Goal: Task Accomplishment & Management: Complete application form

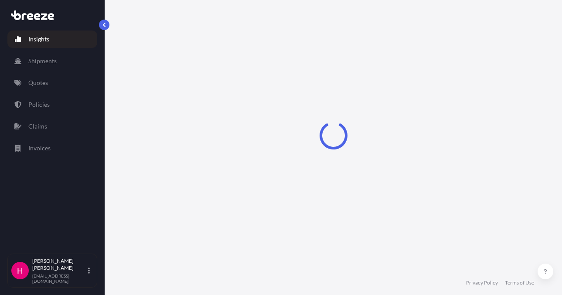
select select "2025"
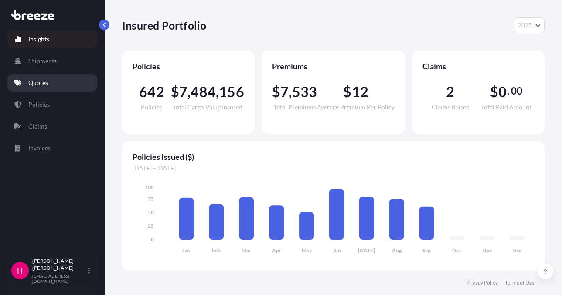
click at [42, 79] on p "Quotes" at bounding box center [38, 83] width 20 height 9
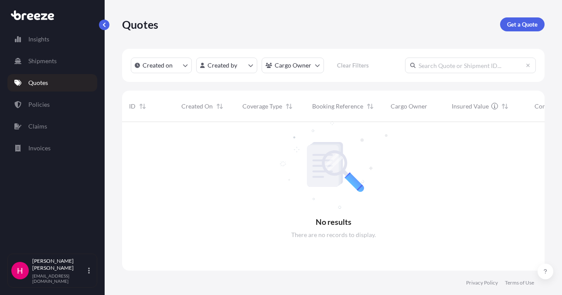
scroll to position [174, 416]
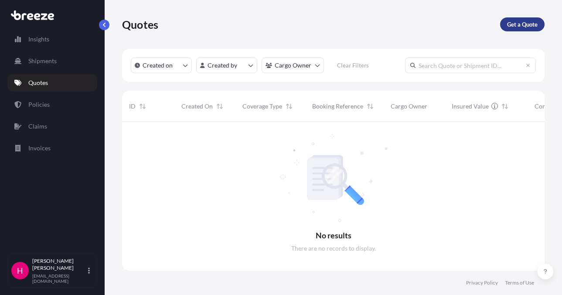
click at [508, 22] on p "Get a Quote" at bounding box center [522, 24] width 31 height 9
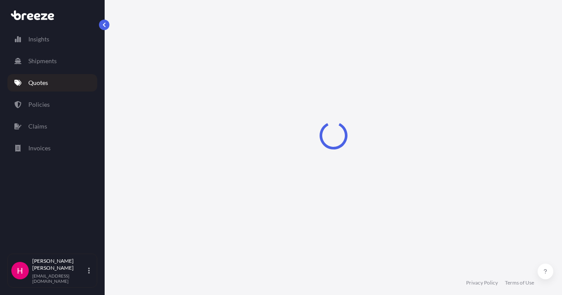
select select "Sea"
select select "1"
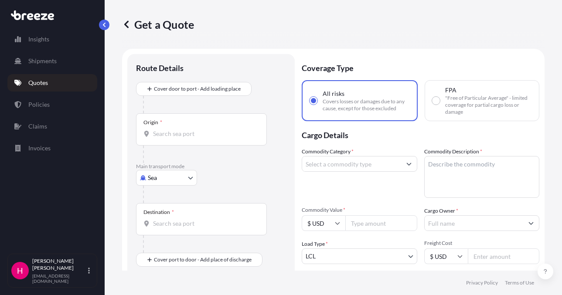
scroll to position [14, 0]
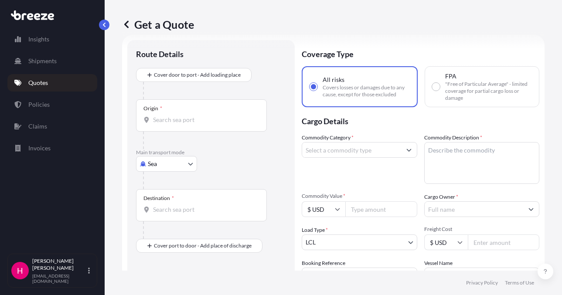
click at [147, 165] on body "Insights Shipments Quotes Policies Claims Invoices H [PERSON_NAME] [EMAIL_ADDRE…" at bounding box center [281, 147] width 562 height 295
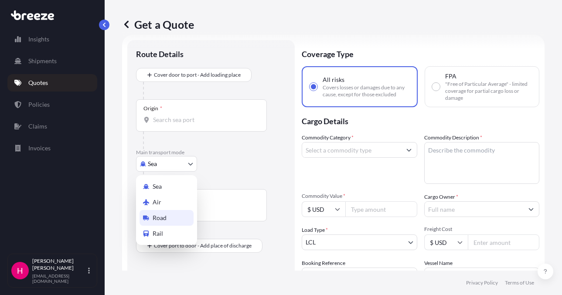
click at [171, 216] on div "Road" at bounding box center [167, 218] width 54 height 16
select select "Road"
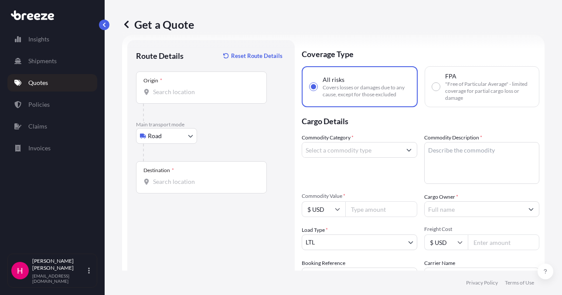
click at [179, 90] on input "Origin *" at bounding box center [204, 92] width 103 height 9
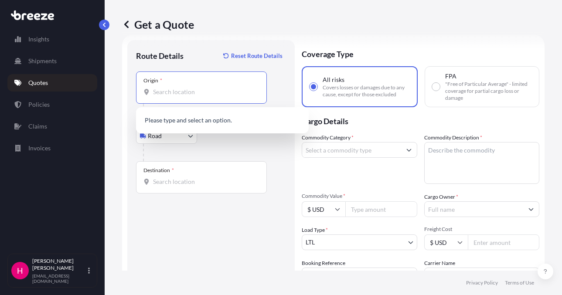
paste input "[STREET_ADDRESS]"
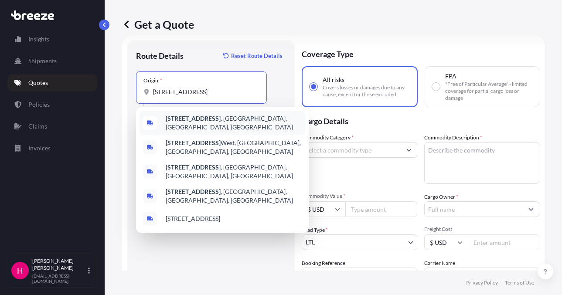
click at [225, 123] on span "[STREET_ADDRESS]" at bounding box center [234, 122] width 136 height 17
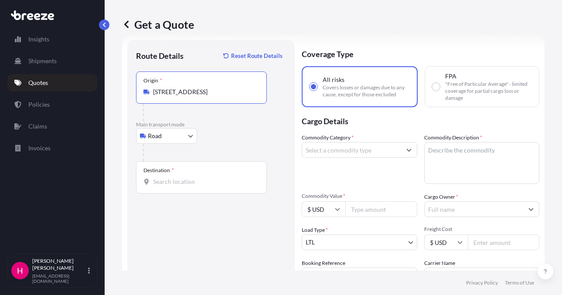
type input "[STREET_ADDRESS]"
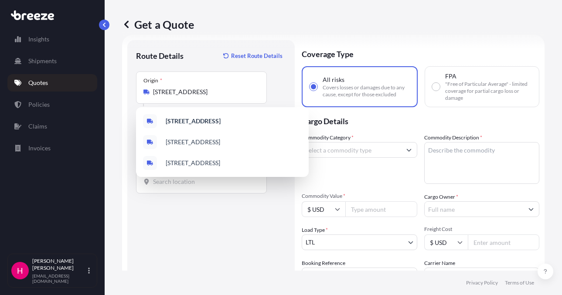
click at [193, 188] on div "Destination *" at bounding box center [201, 177] width 131 height 32
click at [193, 186] on input "Destination *" at bounding box center [204, 182] width 103 height 9
paste input "[STREET_ADDRESS][PERSON_NAME]"
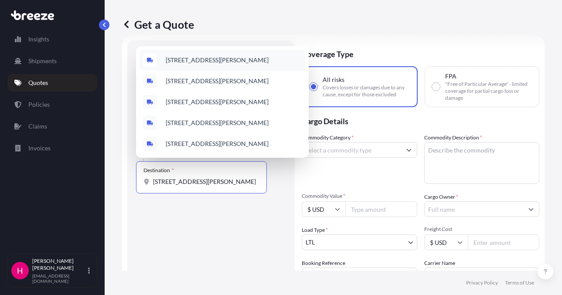
click at [237, 56] on span "[STREET_ADDRESS][PERSON_NAME]" at bounding box center [217, 60] width 103 height 9
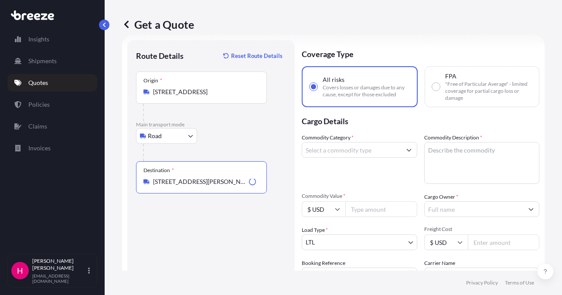
type input "[STREET_ADDRESS][PERSON_NAME]"
click at [203, 239] on div "Route Details Reset Route Details Place of loading Road Road Rail Origin * [STR…" at bounding box center [211, 199] width 150 height 301
click at [358, 153] on input "Commodity Category *" at bounding box center [351, 150] width 99 height 16
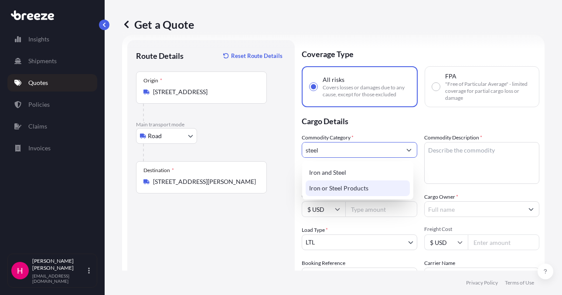
click at [342, 190] on div "Iron or Steel Products" at bounding box center [358, 189] width 104 height 16
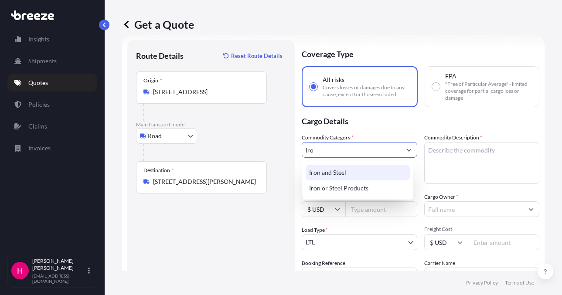
click at [344, 170] on div "Iron and Steel" at bounding box center [358, 173] width 104 height 16
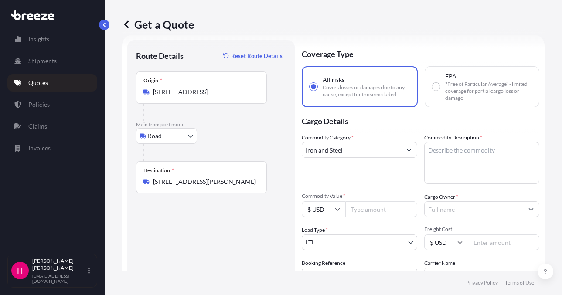
click at [245, 230] on div "Route Details Reset Route Details Place of loading Road Road Rail Origin * [STR…" at bounding box center [211, 199] width 150 height 301
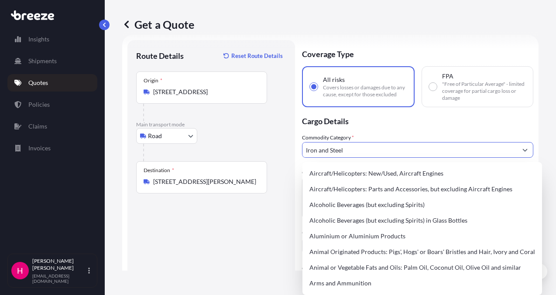
click at [517, 147] on button "Show suggestions" at bounding box center [525, 150] width 16 height 16
drag, startPoint x: 385, startPoint y: 149, endPoint x: 302, endPoint y: 157, distance: 83.8
click at [302, 157] on form "Route Details Reset Route Details Place of loading Road Road Rail Origin * [STR…" at bounding box center [330, 272] width 416 height 474
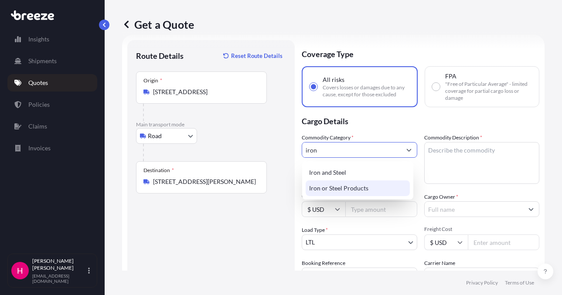
click at [349, 189] on div "Iron or Steel Products" at bounding box center [358, 189] width 104 height 16
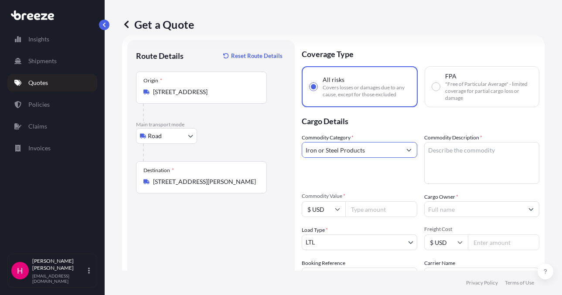
type input "Iron or Steel Products"
click at [221, 244] on div "Route Details Reset Route Details Place of loading Road Road Rail Origin * [STR…" at bounding box center [211, 199] width 150 height 301
click at [446, 157] on textarea "Commodity Description *" at bounding box center [483, 163] width 116 height 42
paste textarea "STEEL ARTICLES"
type textarea "STEEL ARTICLES"
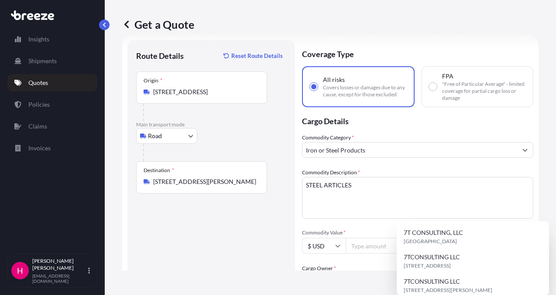
click at [471, 273] on input "Cargo Owner *" at bounding box center [409, 281] width 215 height 16
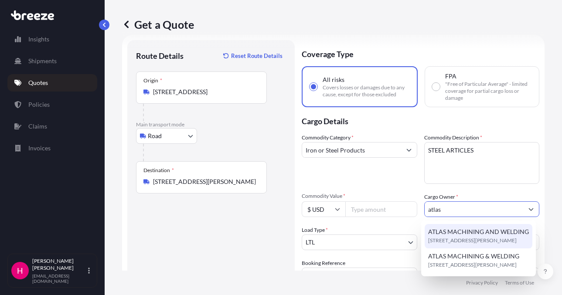
click at [501, 240] on span "[STREET_ADDRESS][PERSON_NAME]" at bounding box center [473, 241] width 89 height 9
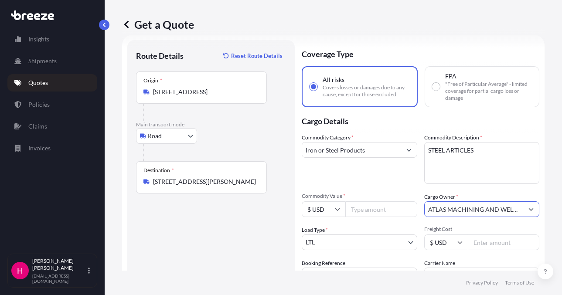
type input "ATLAS MACHINING AND WELDING"
click at [217, 252] on div "Route Details Reset Route Details Place of loading Road Road Rail Origin * [STR…" at bounding box center [211, 199] width 150 height 301
click at [237, 239] on div "Route Details Reset Route Details Place of loading Road Road Rail Origin * [STR…" at bounding box center [211, 199] width 150 height 301
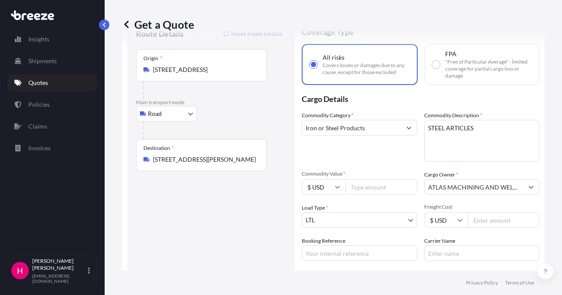
scroll to position [58, 0]
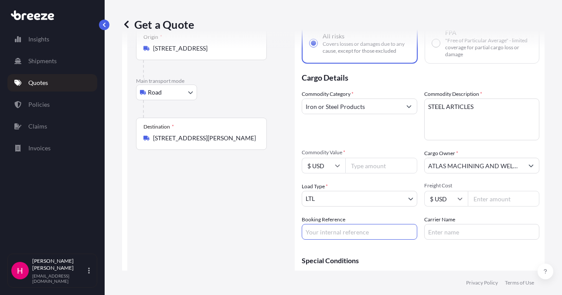
click at [347, 235] on input "Booking Reference" at bounding box center [360, 232] width 116 height 16
paste input "486139"
type input "486139"
drag, startPoint x: 202, startPoint y: 251, endPoint x: 256, endPoint y: 180, distance: 89.0
click at [202, 251] on div "Route Details Reset Route Details Place of loading Road Road Rail Origin * [STR…" at bounding box center [211, 155] width 150 height 301
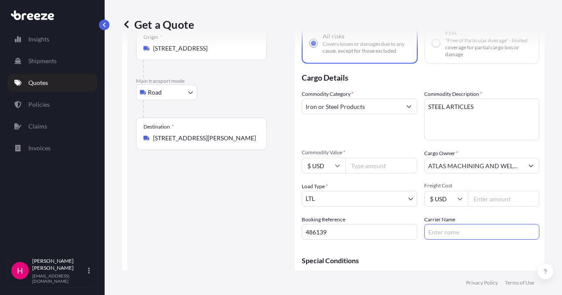
click at [455, 238] on input "Carrier Name" at bounding box center [483, 232] width 116 height 16
type input "XPO"
click at [202, 234] on div "Route Details Reset Route Details Place of loading Road Road Rail Origin * [STR…" at bounding box center [211, 155] width 150 height 301
click at [362, 165] on input "Commodity Value *" at bounding box center [382, 166] width 72 height 16
click at [367, 162] on input "201" at bounding box center [382, 166] width 72 height 16
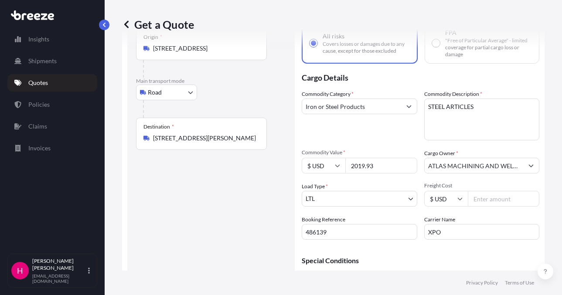
type input "2019.93"
click at [236, 211] on div "Route Details Reset Route Details Place of loading Road Road Rail Origin * [STR…" at bounding box center [211, 155] width 150 height 301
click at [223, 216] on div "Route Details Reset Route Details Place of loading Road Road Rail Origin * [STR…" at bounding box center [211, 155] width 150 height 301
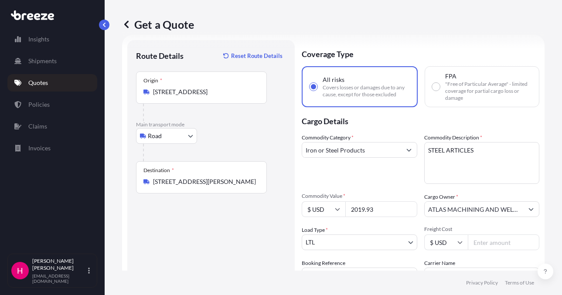
click at [211, 231] on div "Route Details Reset Route Details Place of loading Road Road Rail Origin * [STR…" at bounding box center [211, 199] width 150 height 301
drag, startPoint x: 211, startPoint y: 234, endPoint x: 205, endPoint y: 233, distance: 5.7
click at [210, 234] on div "Route Details Reset Route Details Place of loading Road Road Rail Origin * [STR…" at bounding box center [211, 199] width 150 height 301
click at [201, 233] on div "Route Details Reset Route Details Place of loading Road Road Rail Origin * [STR…" at bounding box center [211, 199] width 150 height 301
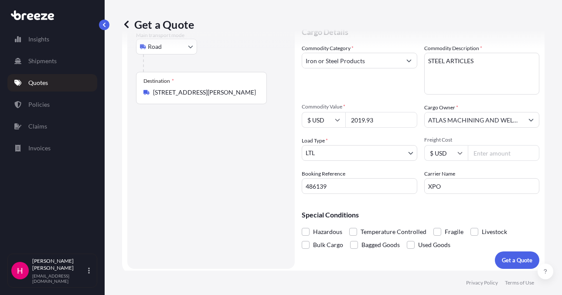
scroll to position [107, 0]
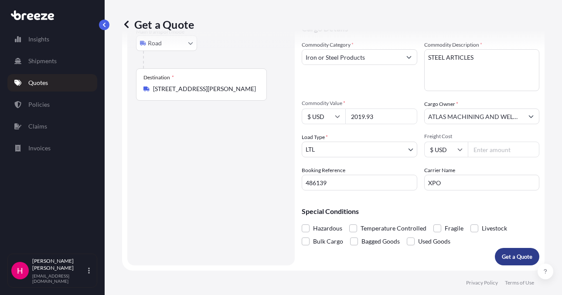
click at [527, 257] on button "Get a Quote" at bounding box center [517, 256] width 45 height 17
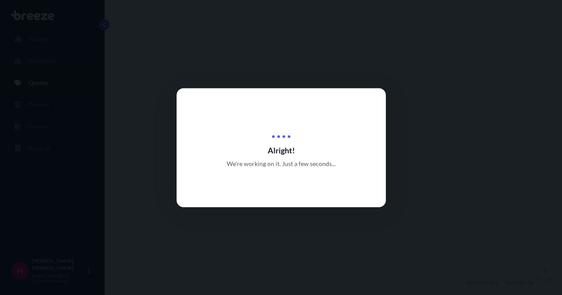
select select "Road"
select select "1"
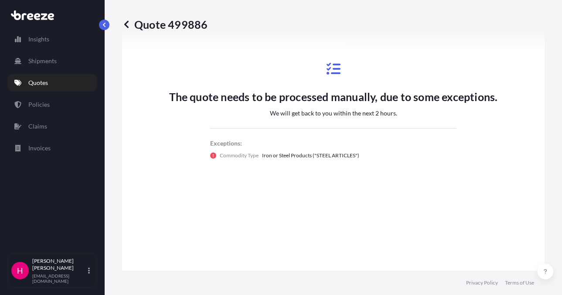
scroll to position [518, 0]
click at [545, 243] on div "Quote 499886 Route Details Place of loading Road Road Rail Origin * [STREET_ADD…" at bounding box center [334, 135] width 458 height 271
